Goal: Communication & Community: Ask a question

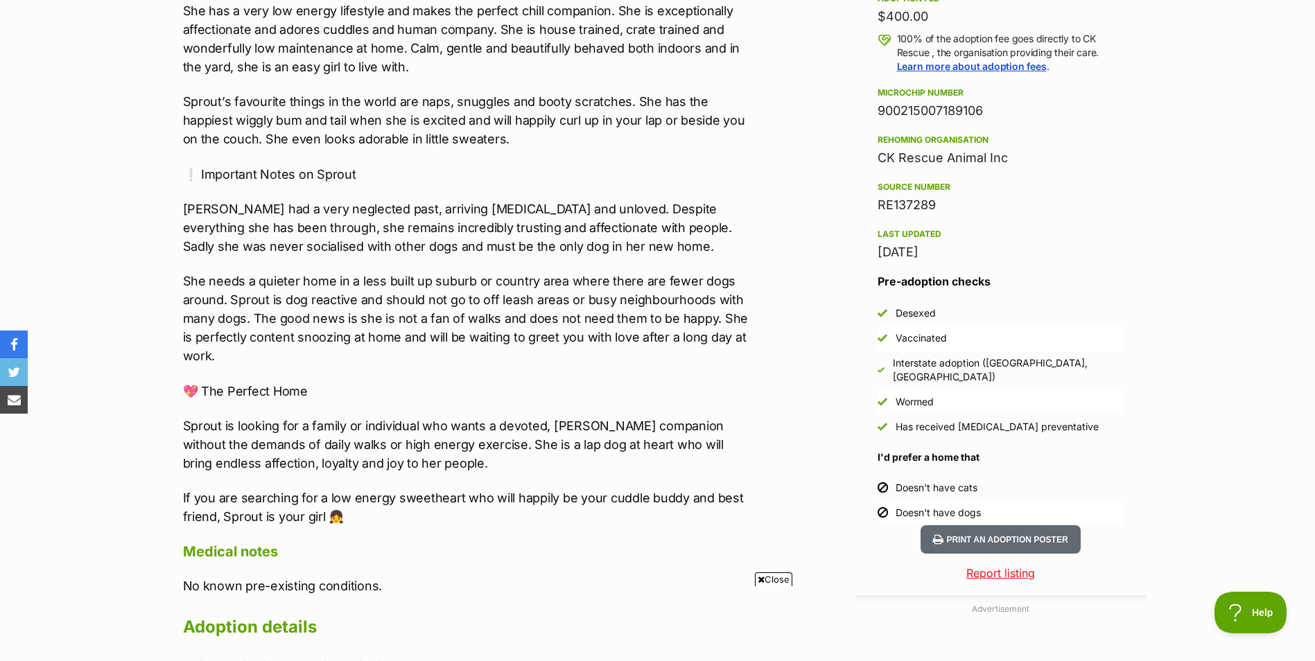
scroll to position [1178, 0]
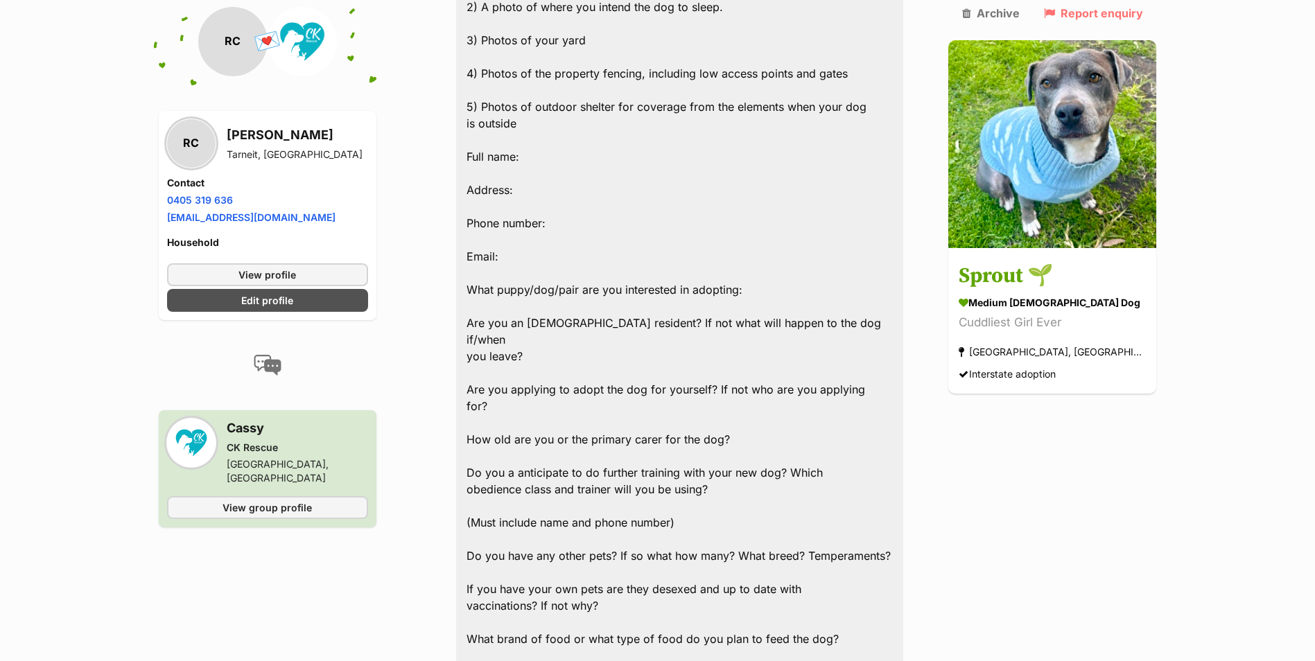
scroll to position [1109, 0]
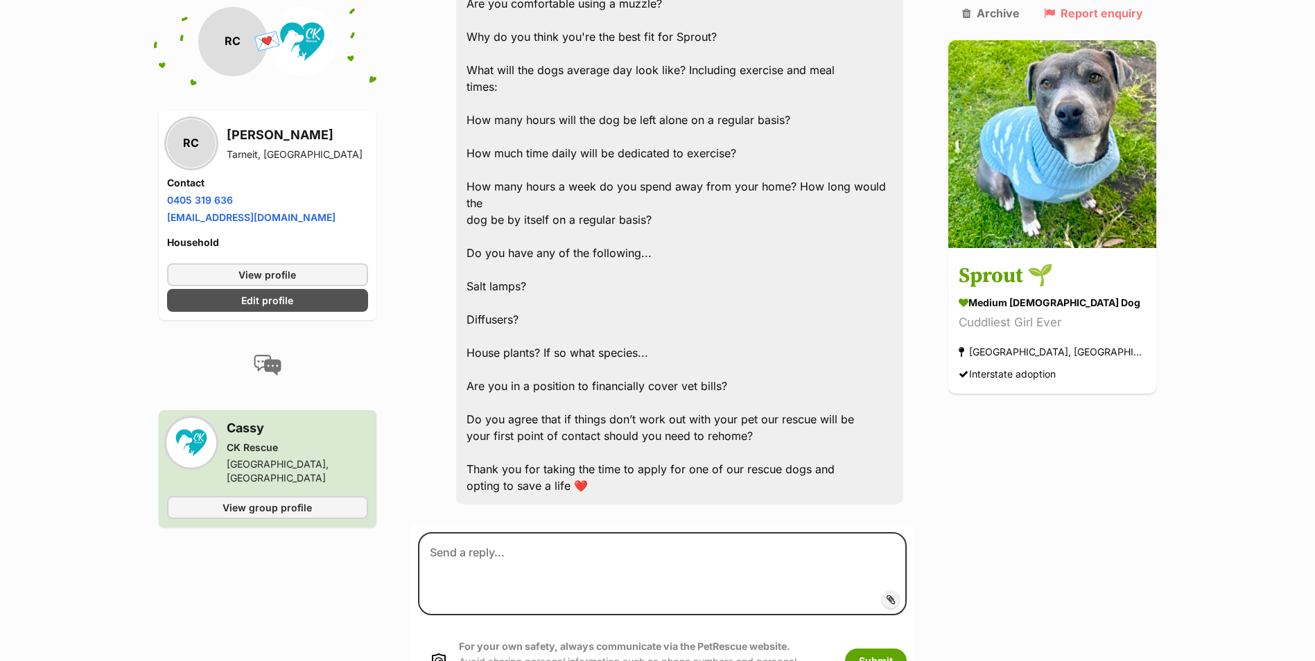
scroll to position [2425, 0]
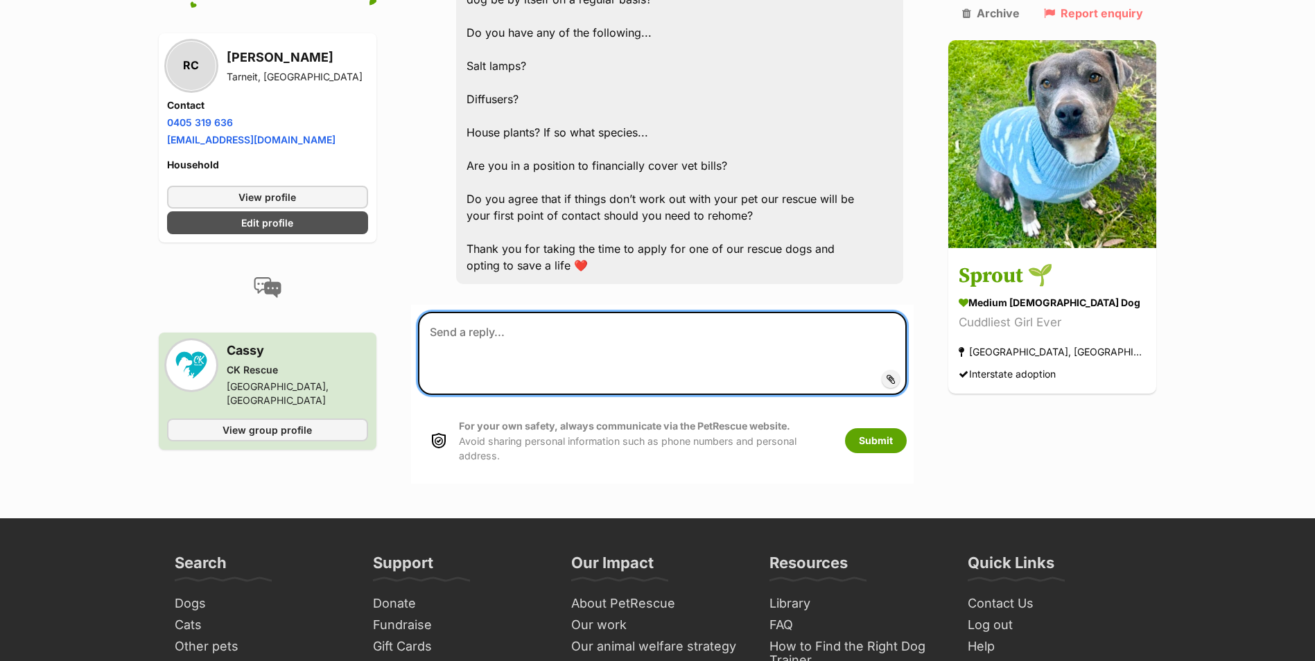
click at [540, 312] on textarea at bounding box center [662, 353] width 489 height 83
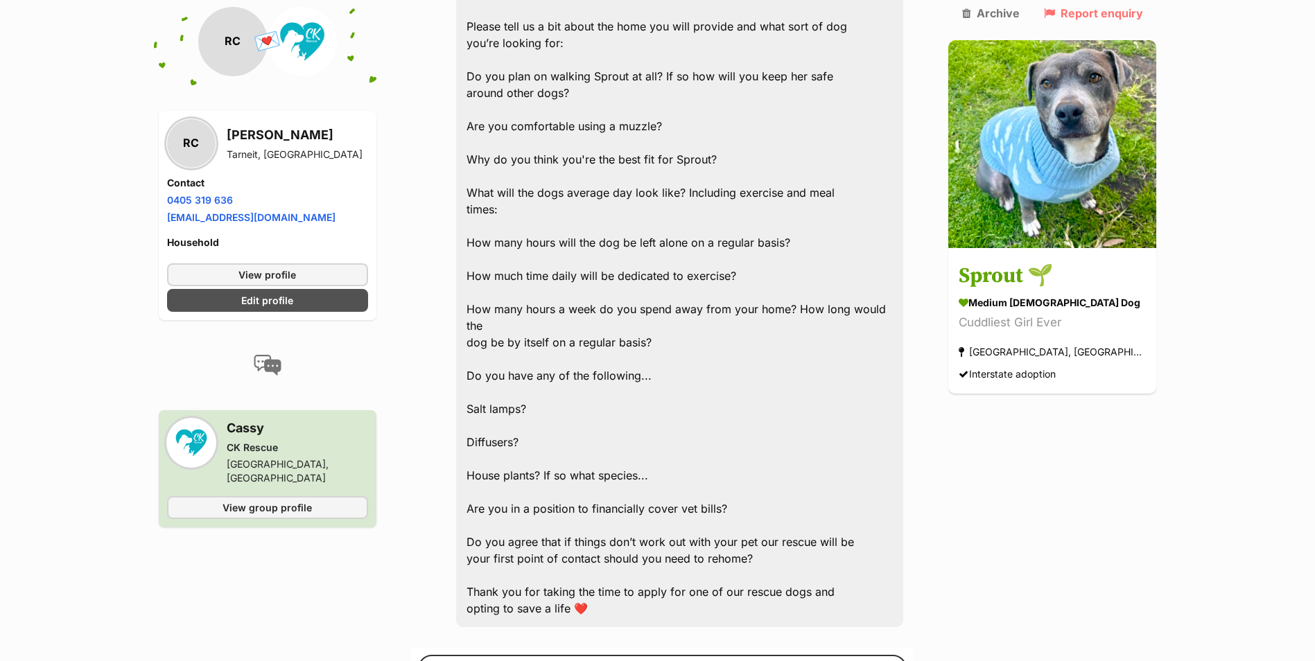
scroll to position [2148, 0]
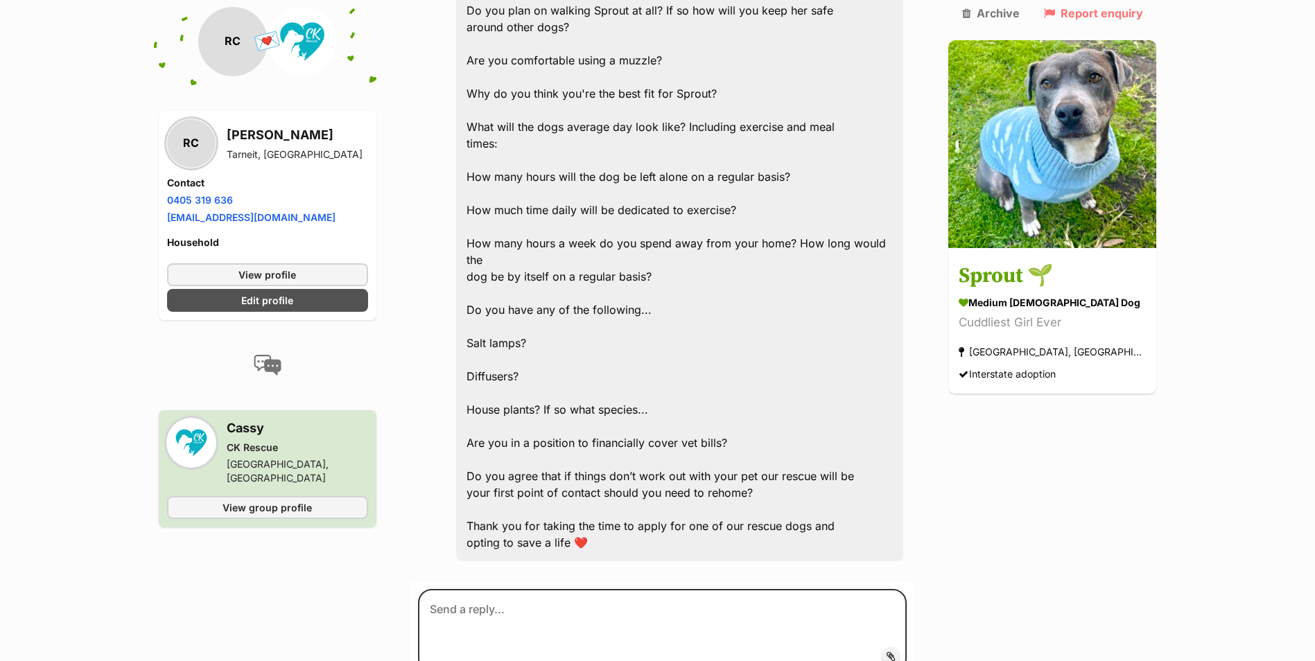
click at [913, 651] on span "Add attachment" at bounding box center [938, 656] width 74 height 11
click at [0, 0] on input "Add attachment" at bounding box center [0, 0] width 0 height 0
drag, startPoint x: 1304, startPoint y: 0, endPoint x: 1098, endPoint y: 522, distance: 561.2
drag, startPoint x: 1297, startPoint y: 1, endPoint x: 1254, endPoint y: 125, distance: 131.3
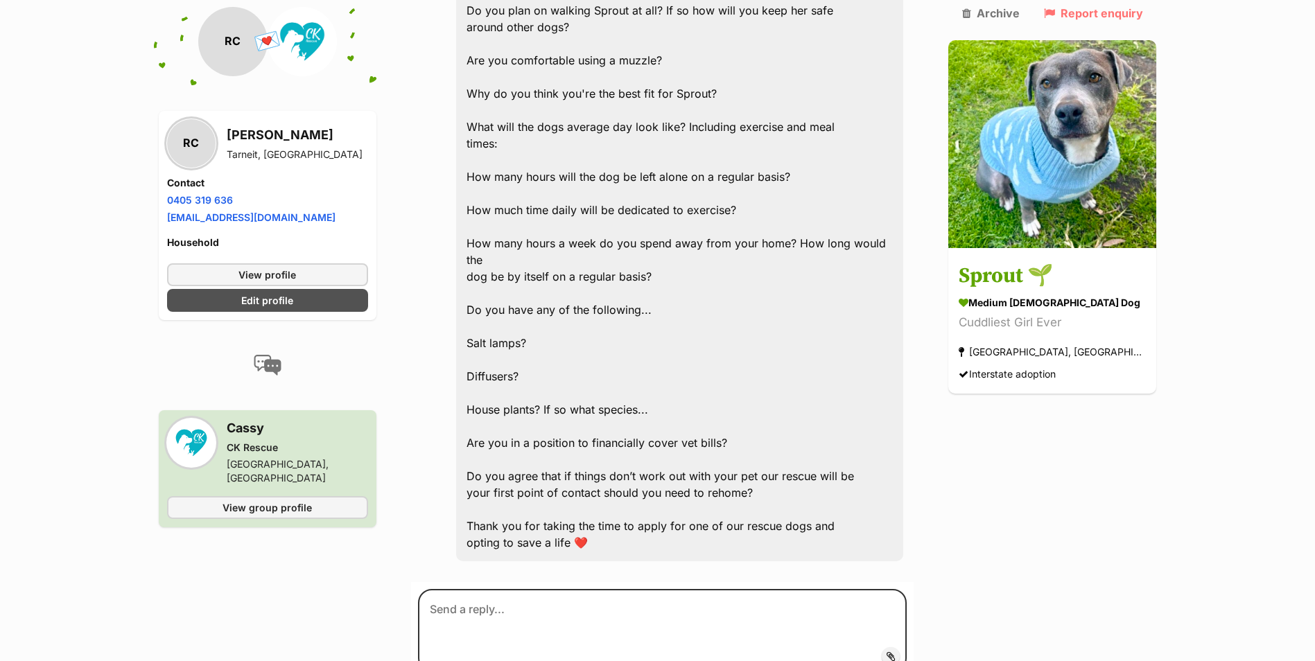
click at [901, 651] on span "Add attachment" at bounding box center [938, 656] width 74 height 11
click at [0, 0] on input "Add attachment" at bounding box center [0, 0] width 0 height 0
click at [901, 651] on span "Add attachment" at bounding box center [938, 656] width 74 height 11
click at [0, 0] on input "Add attachment" at bounding box center [0, 0] width 0 height 0
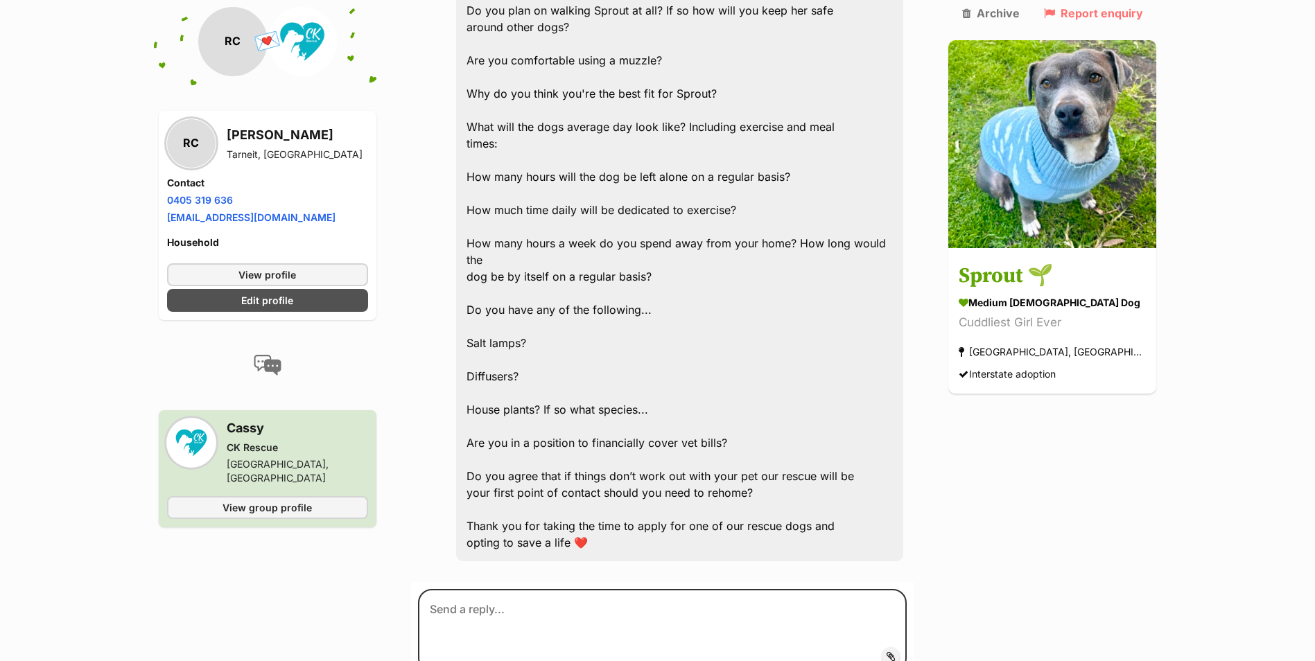
click at [901, 651] on span "Add attachment" at bounding box center [938, 656] width 74 height 11
click at [0, 0] on input "Add attachment" at bounding box center [0, 0] width 0 height 0
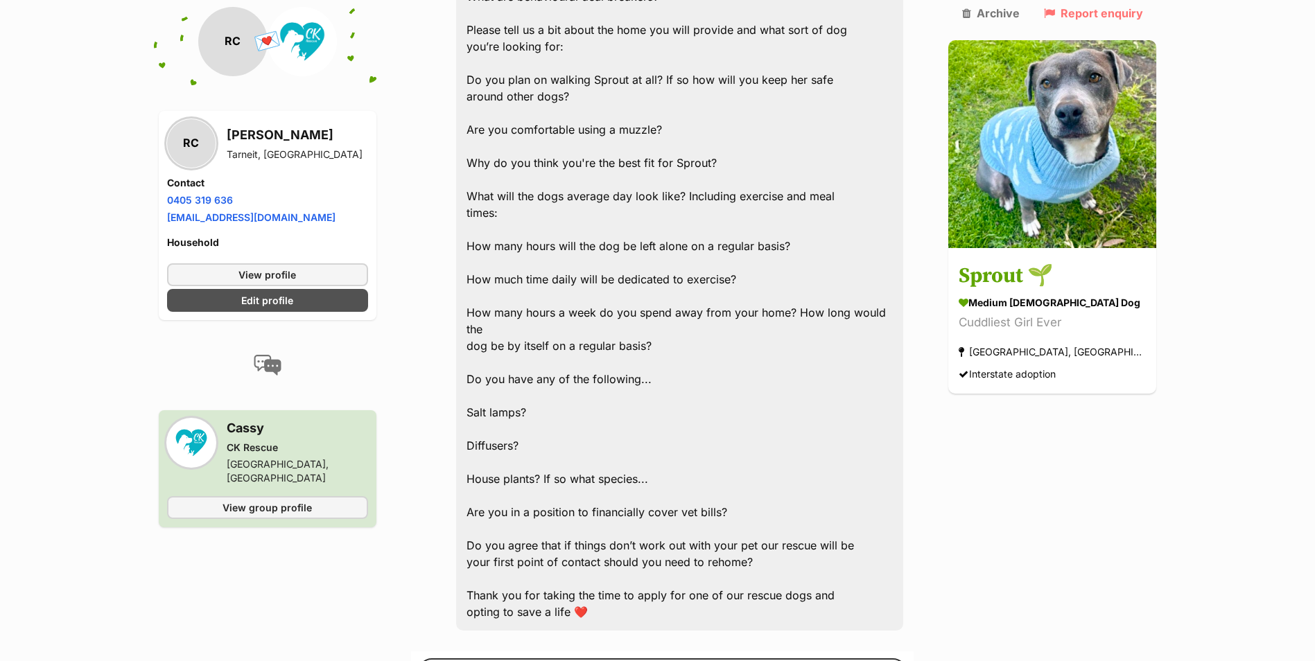
click at [0, 0] on input "Add attachment" at bounding box center [0, 0] width 0 height 0
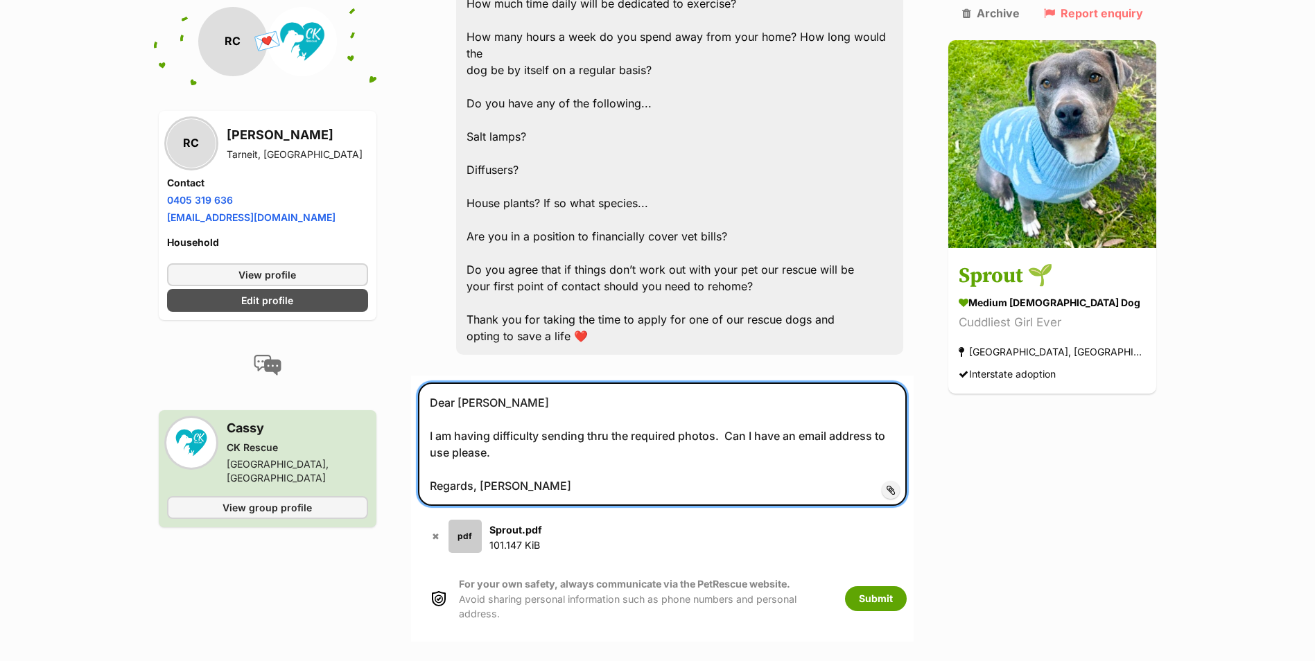
scroll to position [2356, 0]
type textarea "Dear Cassy I am having difficulty sending thru the required photos. Can I have …"
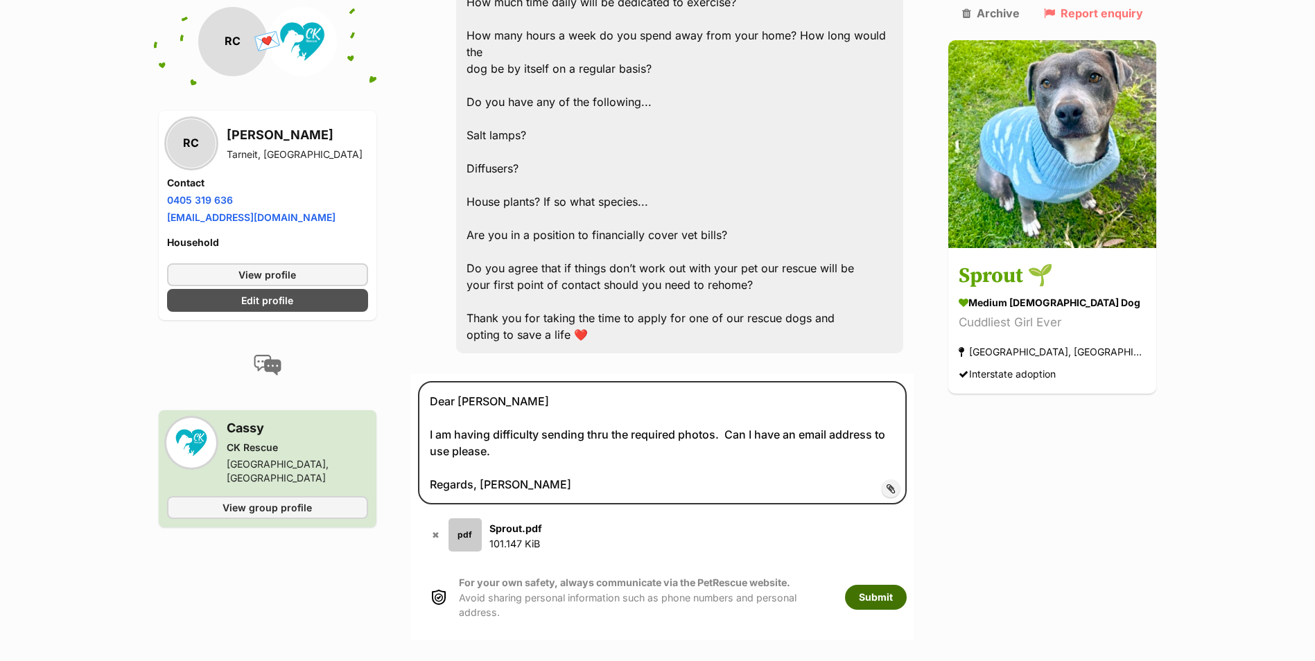
click at [906, 585] on button "Submit" at bounding box center [876, 597] width 62 height 25
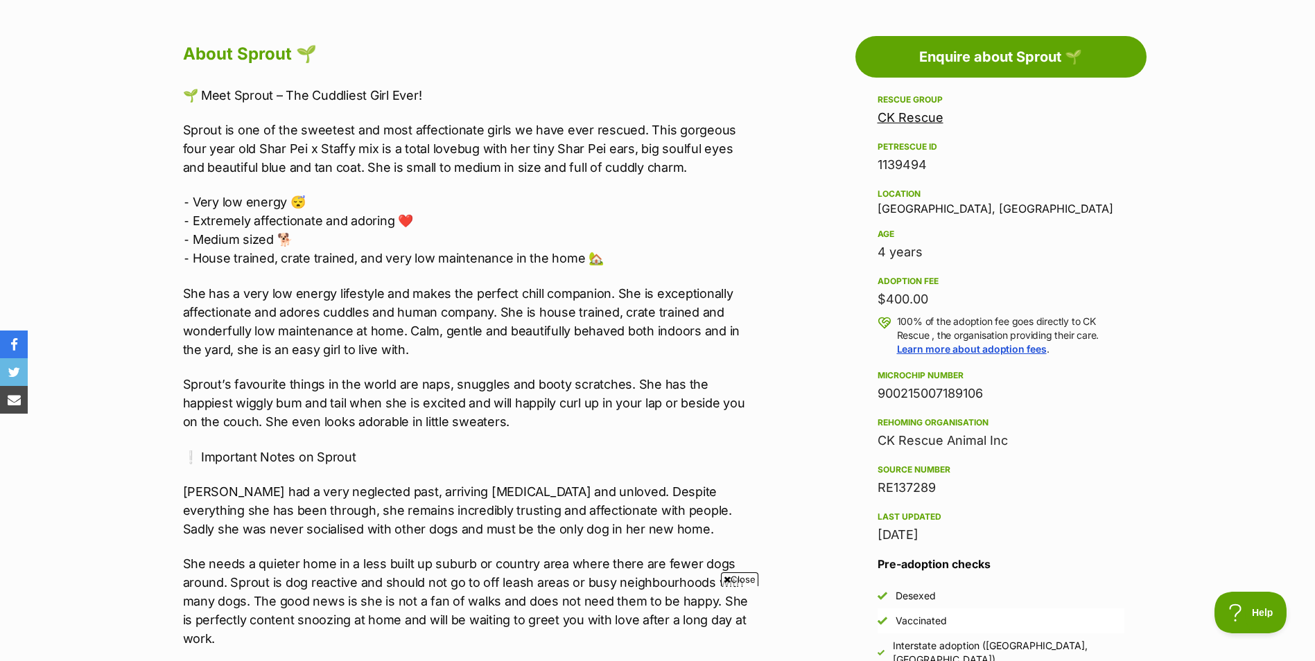
scroll to position [901, 0]
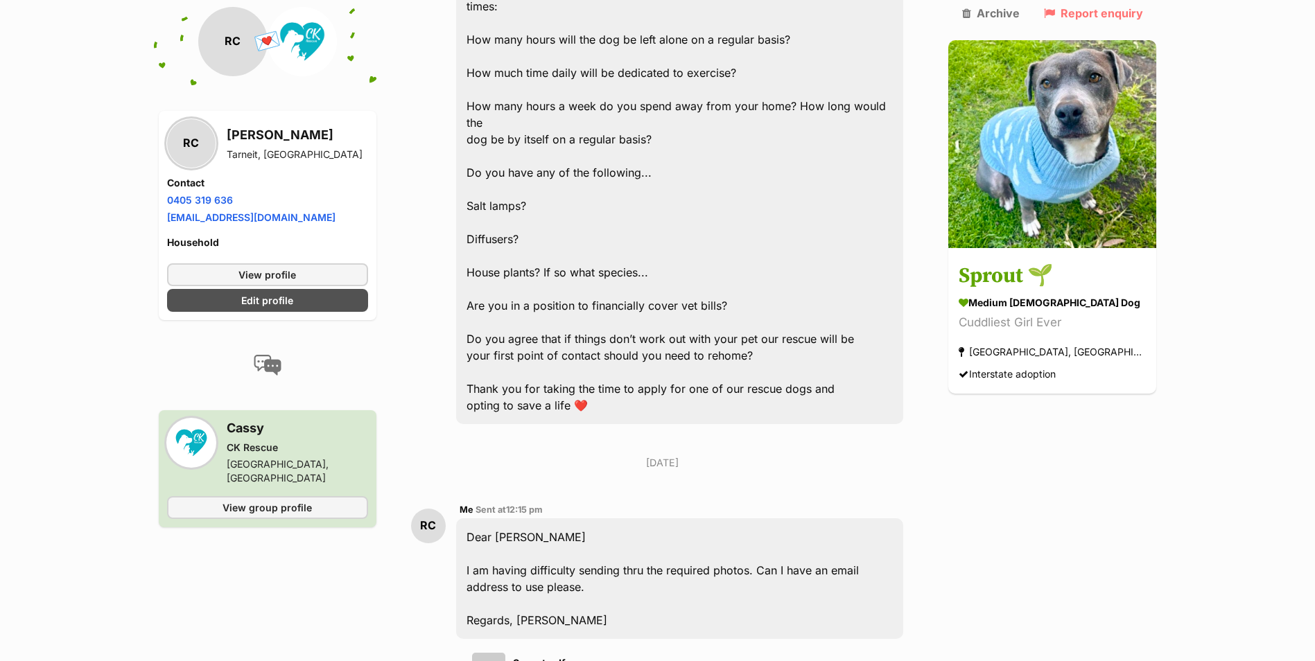
scroll to position [2430, 0]
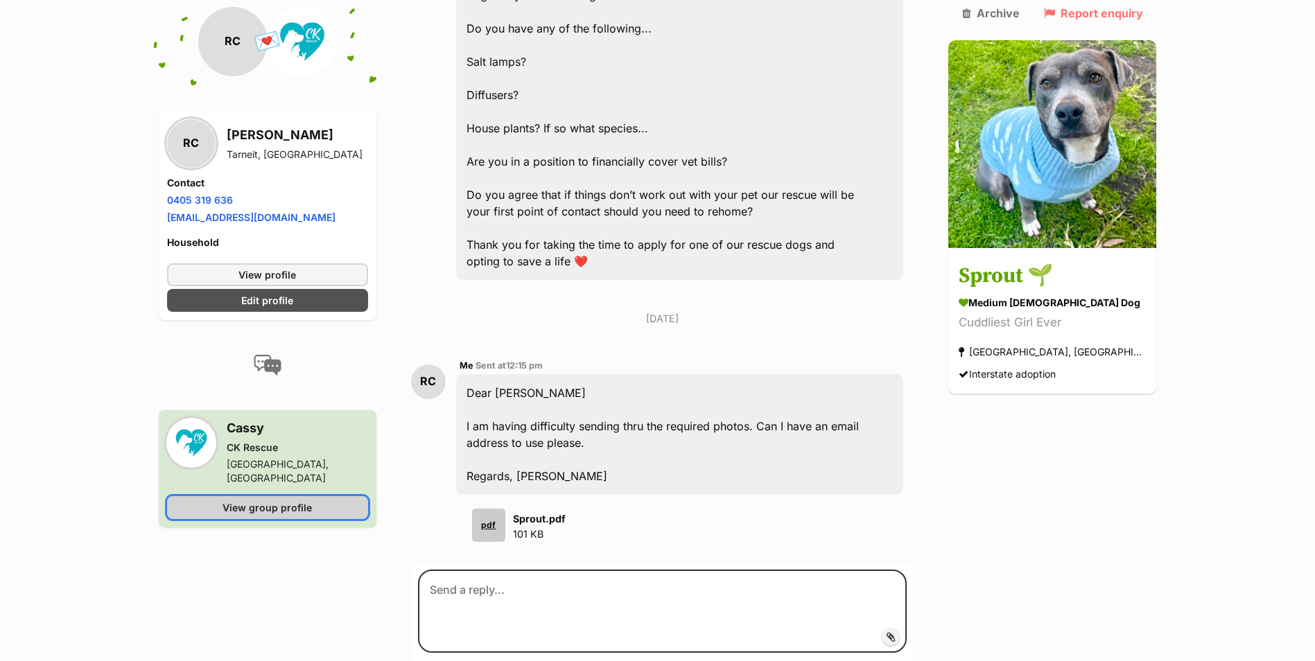
click at [271, 500] on span "View group profile" at bounding box center [266, 507] width 89 height 15
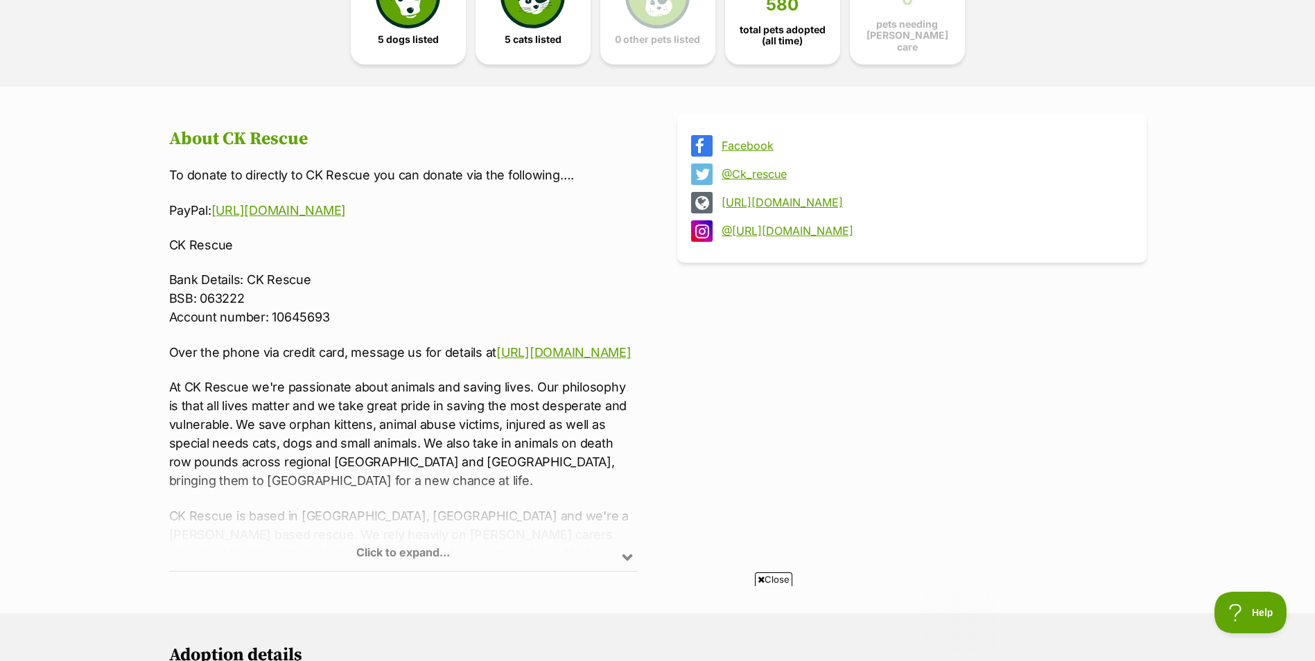
scroll to position [485, 0]
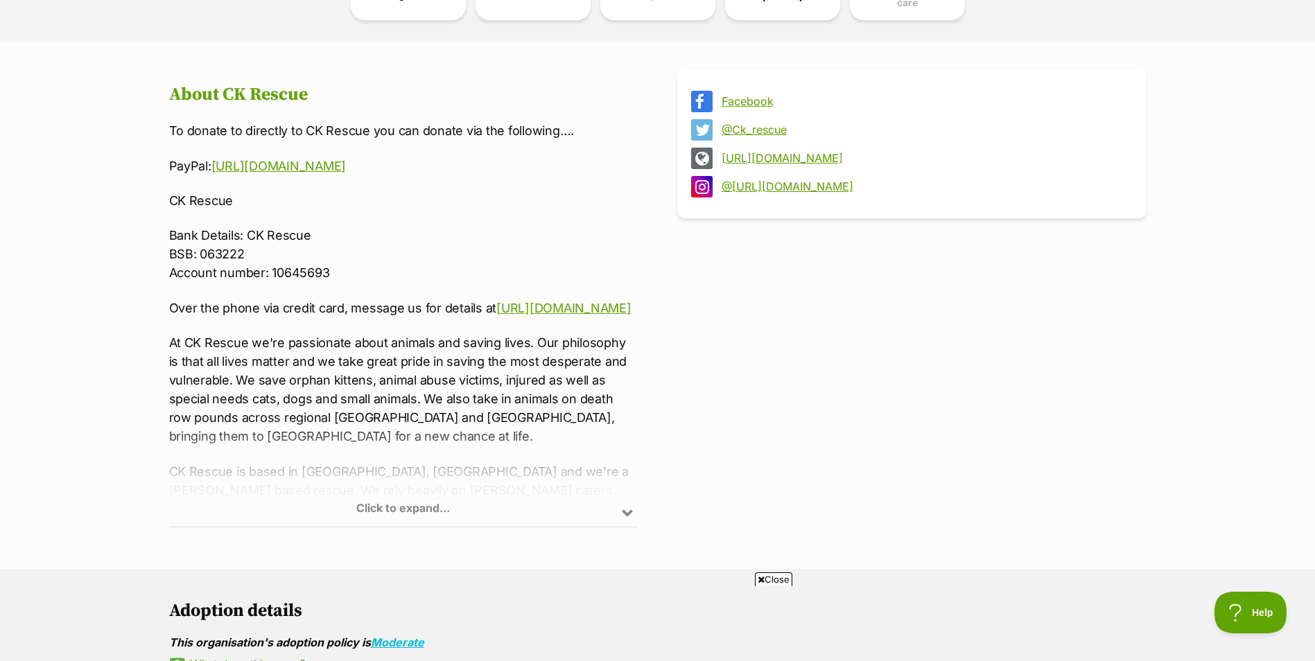
click at [627, 507] on div "Click to expand..." at bounding box center [403, 473] width 469 height 108
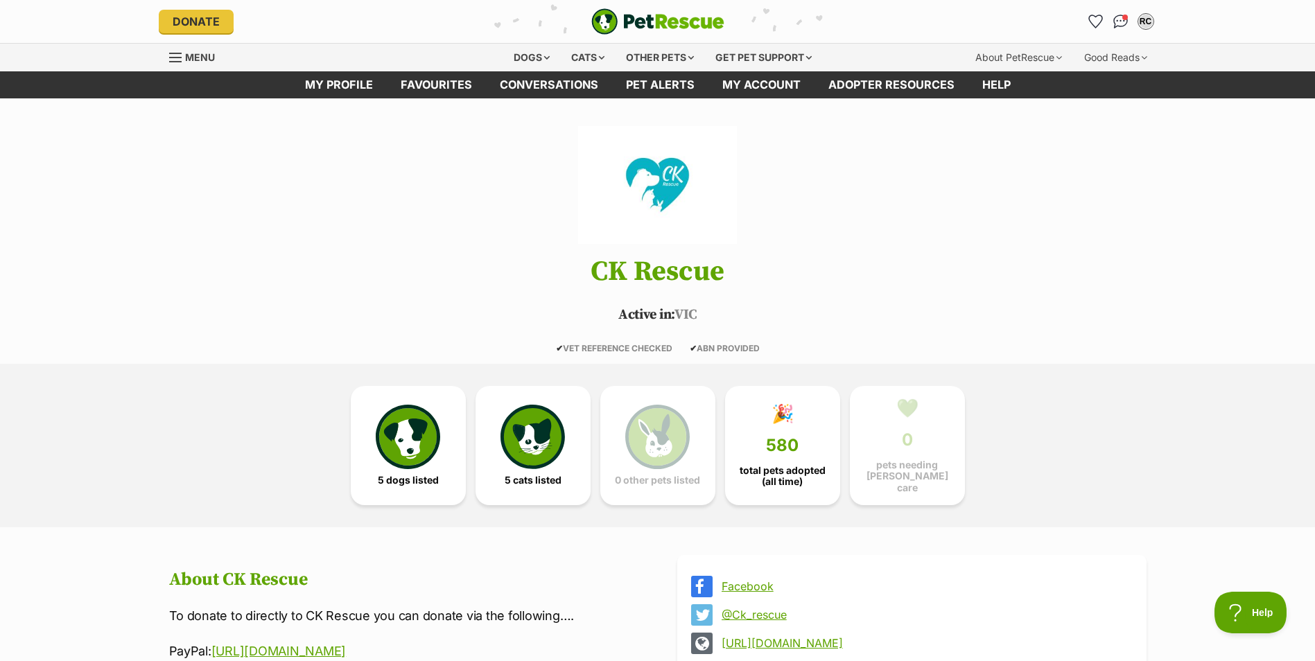
scroll to position [0, 0]
